Goal: Navigation & Orientation: Go to known website

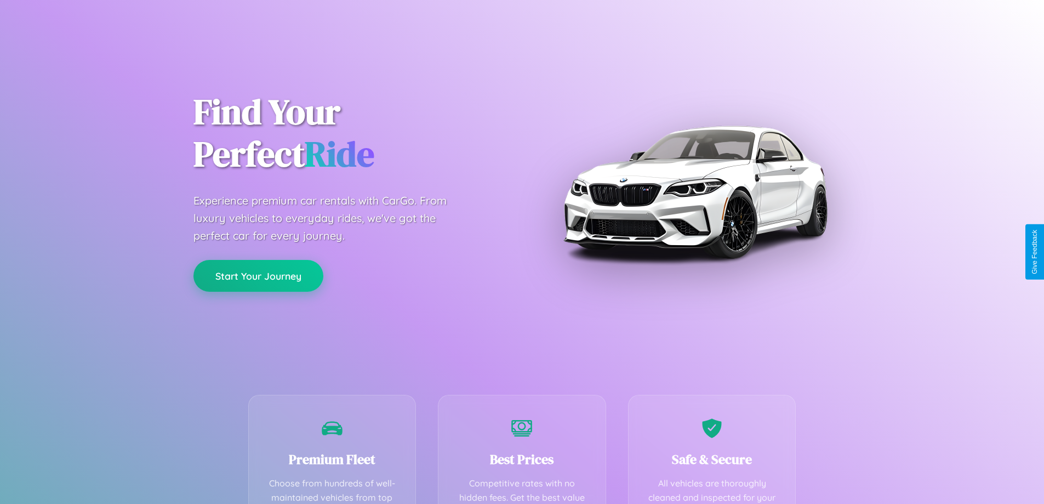
click at [258, 276] on button "Start Your Journey" at bounding box center [259, 276] width 130 height 32
click at [258, 275] on button "Start Your Journey" at bounding box center [259, 276] width 130 height 32
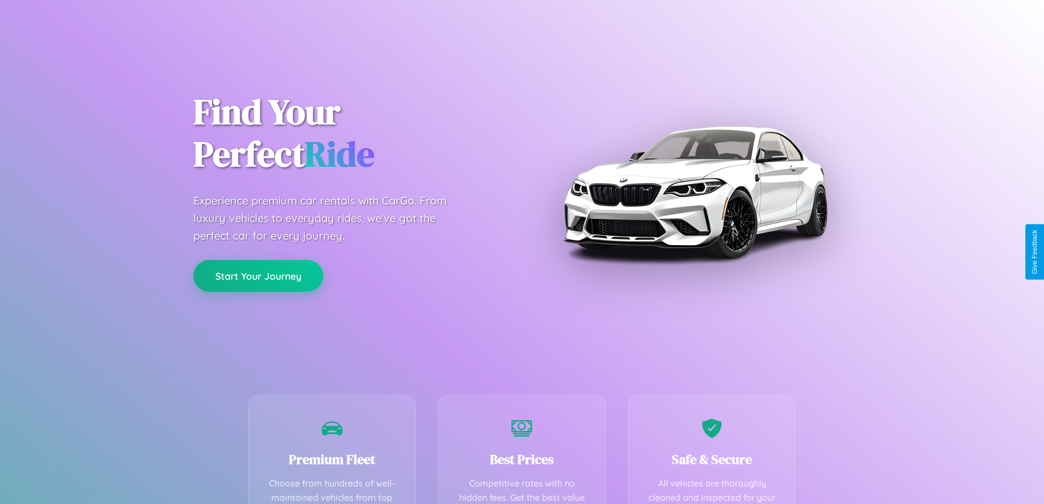
click at [258, 275] on button "Start Your Journey" at bounding box center [259, 276] width 130 height 32
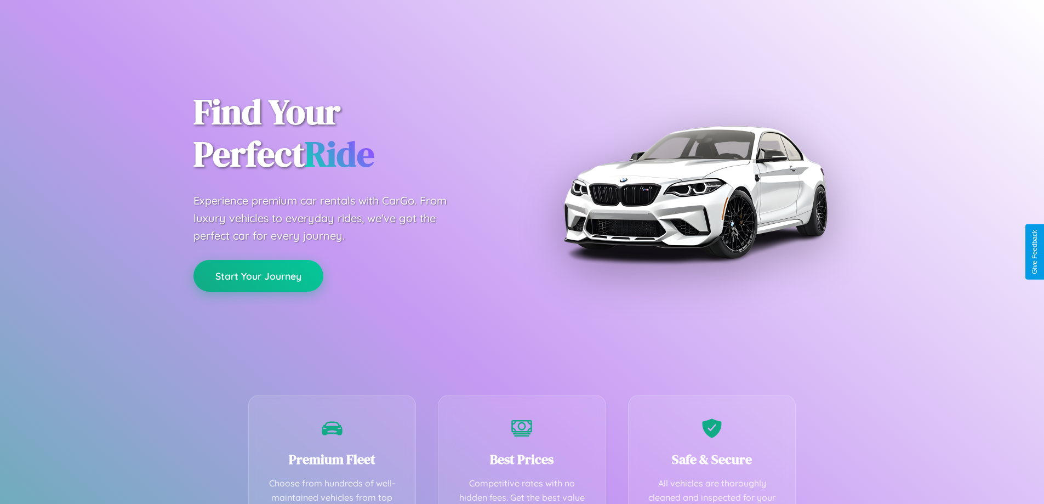
click at [258, 275] on button "Start Your Journey" at bounding box center [259, 276] width 130 height 32
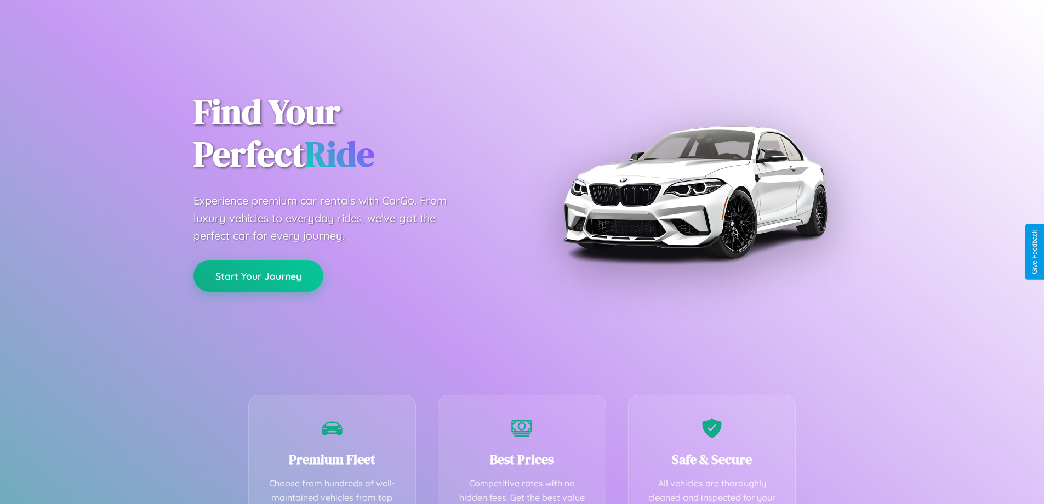
click at [258, 275] on button "Start Your Journey" at bounding box center [259, 276] width 130 height 32
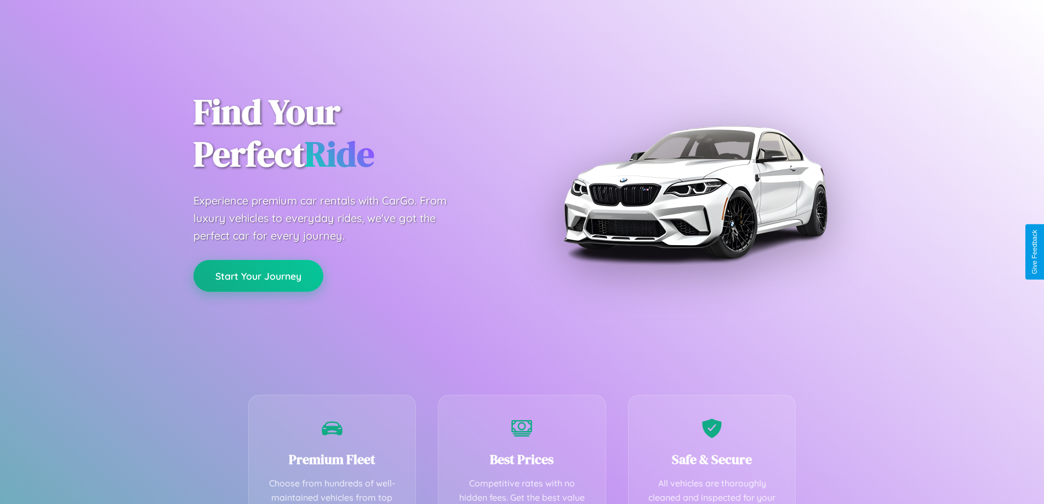
click at [258, 275] on button "Start Your Journey" at bounding box center [259, 276] width 130 height 32
